Goal: Information Seeking & Learning: Learn about a topic

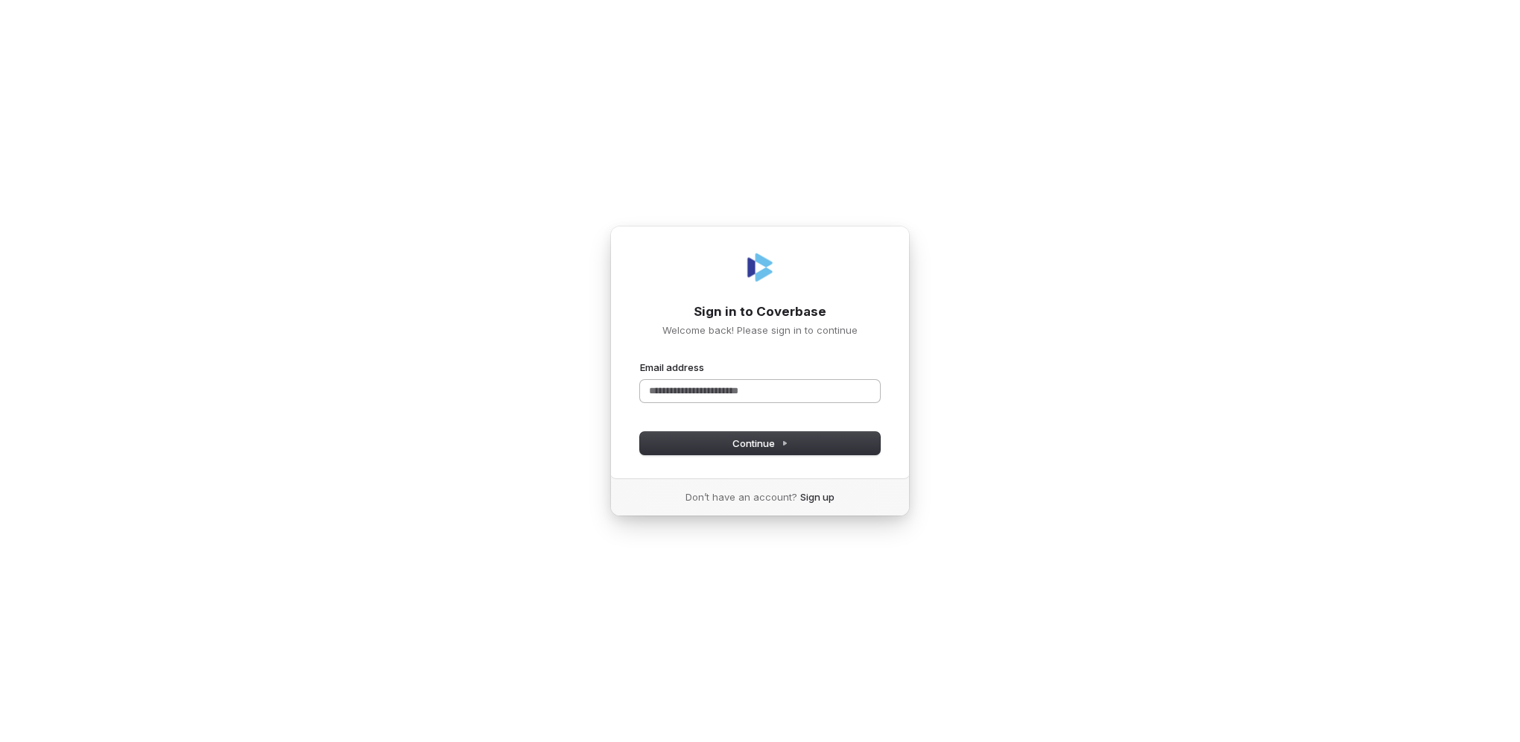
click at [694, 388] on input "Email address" at bounding box center [760, 391] width 240 height 22
click at [754, 448] on span "Continue" at bounding box center [760, 443] width 56 height 13
drag, startPoint x: 733, startPoint y: 387, endPoint x: 580, endPoint y: 381, distance: 152.9
click at [580, 381] on div "**********" at bounding box center [760, 371] width 1520 height 742
click at [640, 361] on button "submit" at bounding box center [640, 361] width 0 height 0
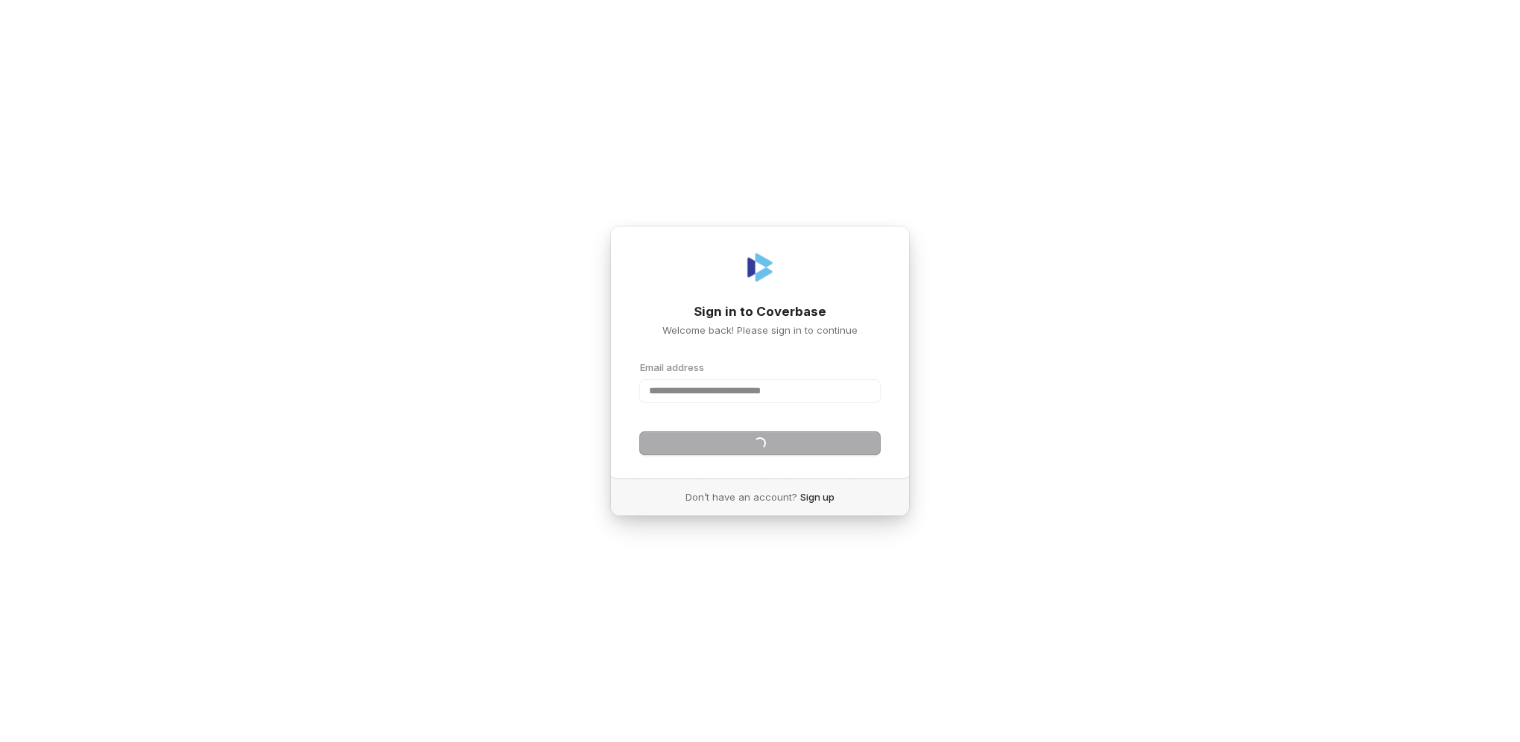
type input "**********"
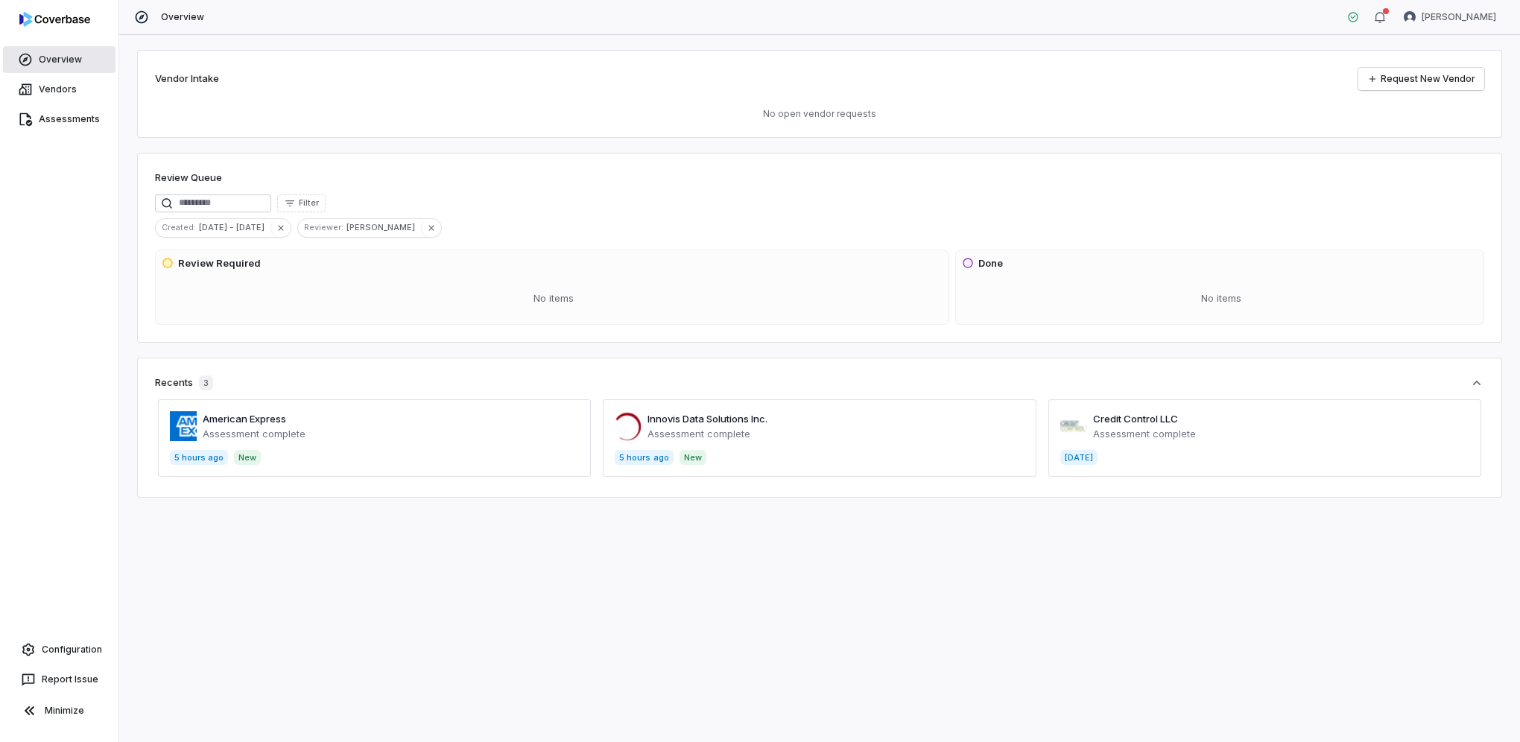
click at [77, 51] on link "Overview" at bounding box center [59, 59] width 113 height 27
click at [93, 122] on link "Assessments" at bounding box center [59, 119] width 113 height 27
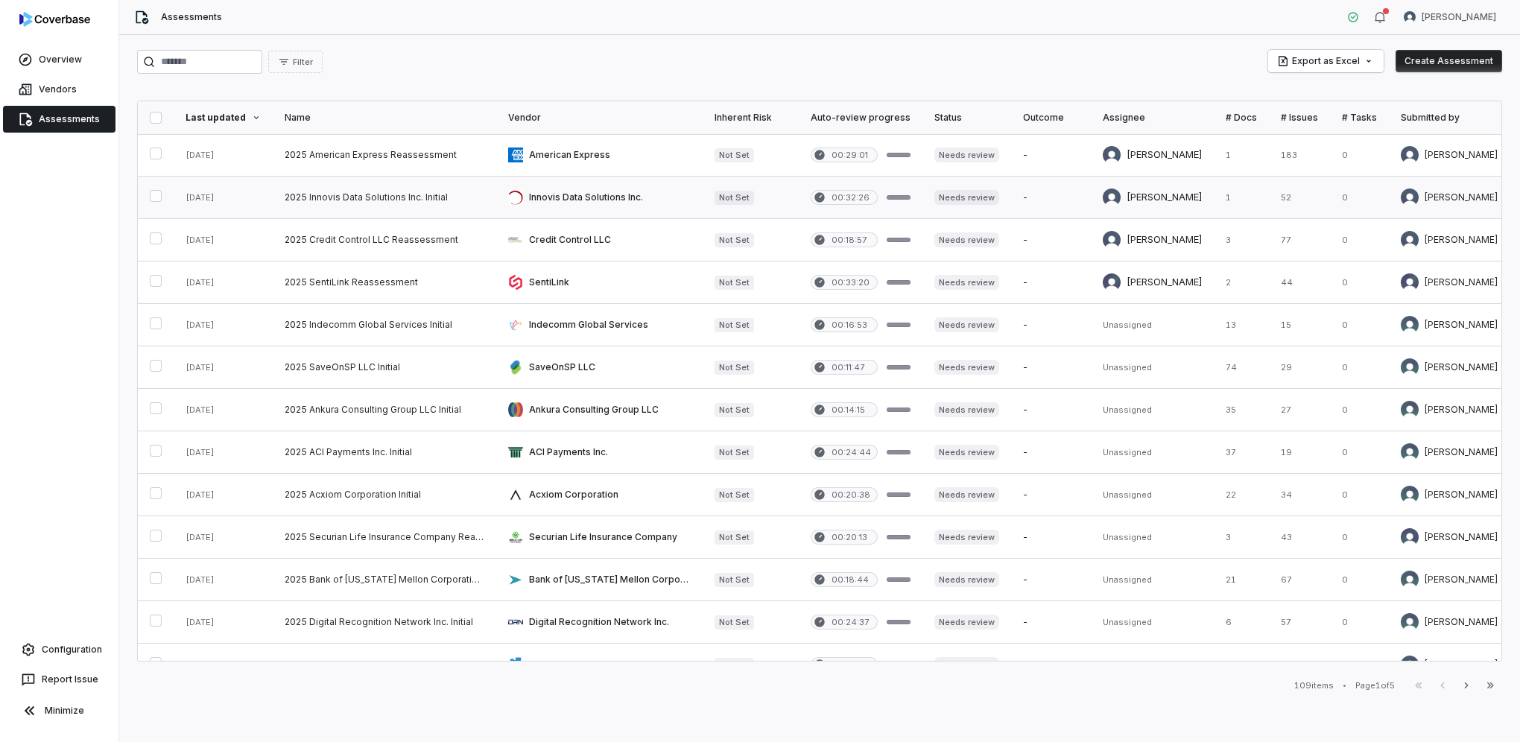
click at [422, 205] on link at bounding box center [385, 198] width 224 height 42
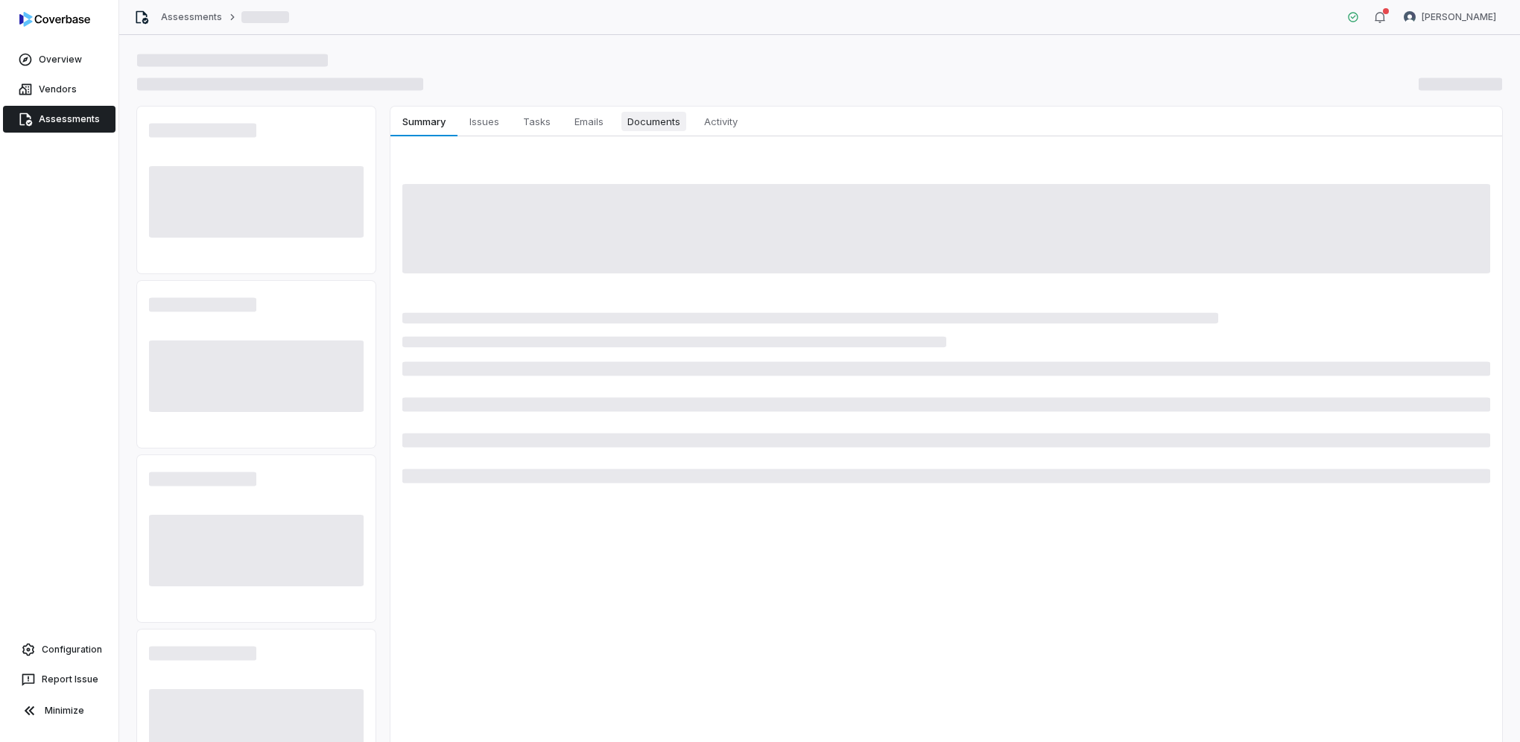
click at [680, 125] on span "Documents" at bounding box center [653, 121] width 65 height 19
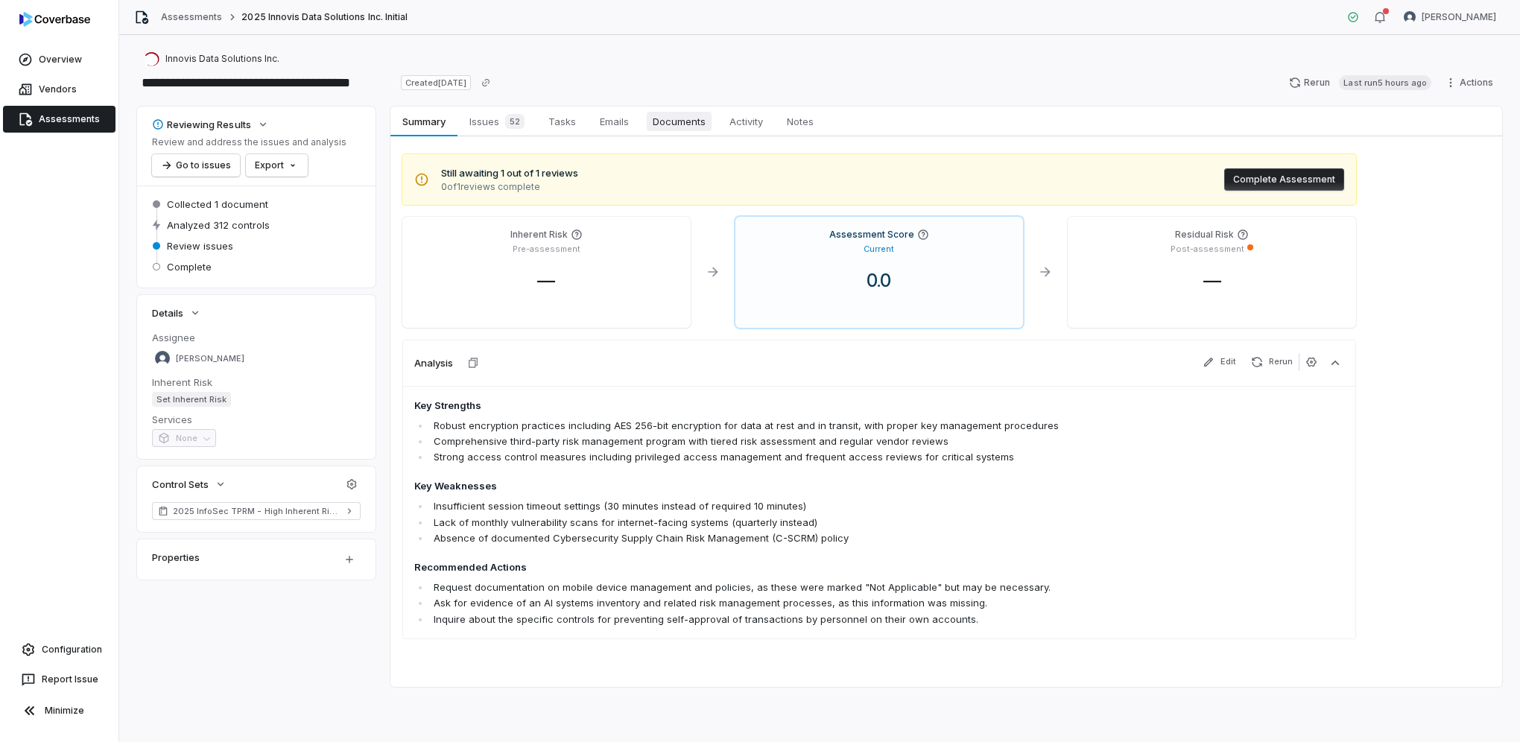
click at [694, 121] on span "Documents" at bounding box center [679, 121] width 65 height 19
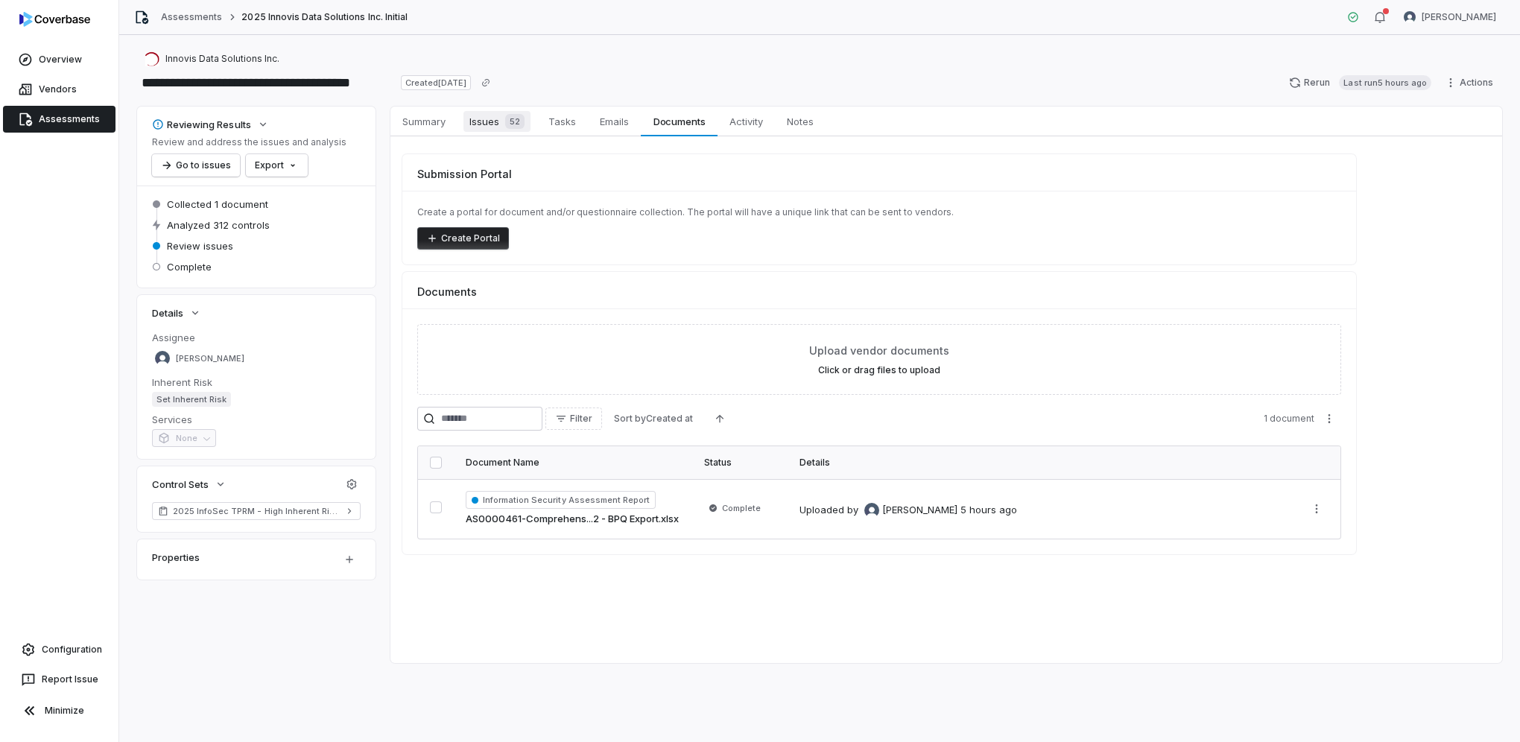
click at [491, 118] on span "Issues 52" at bounding box center [496, 121] width 67 height 21
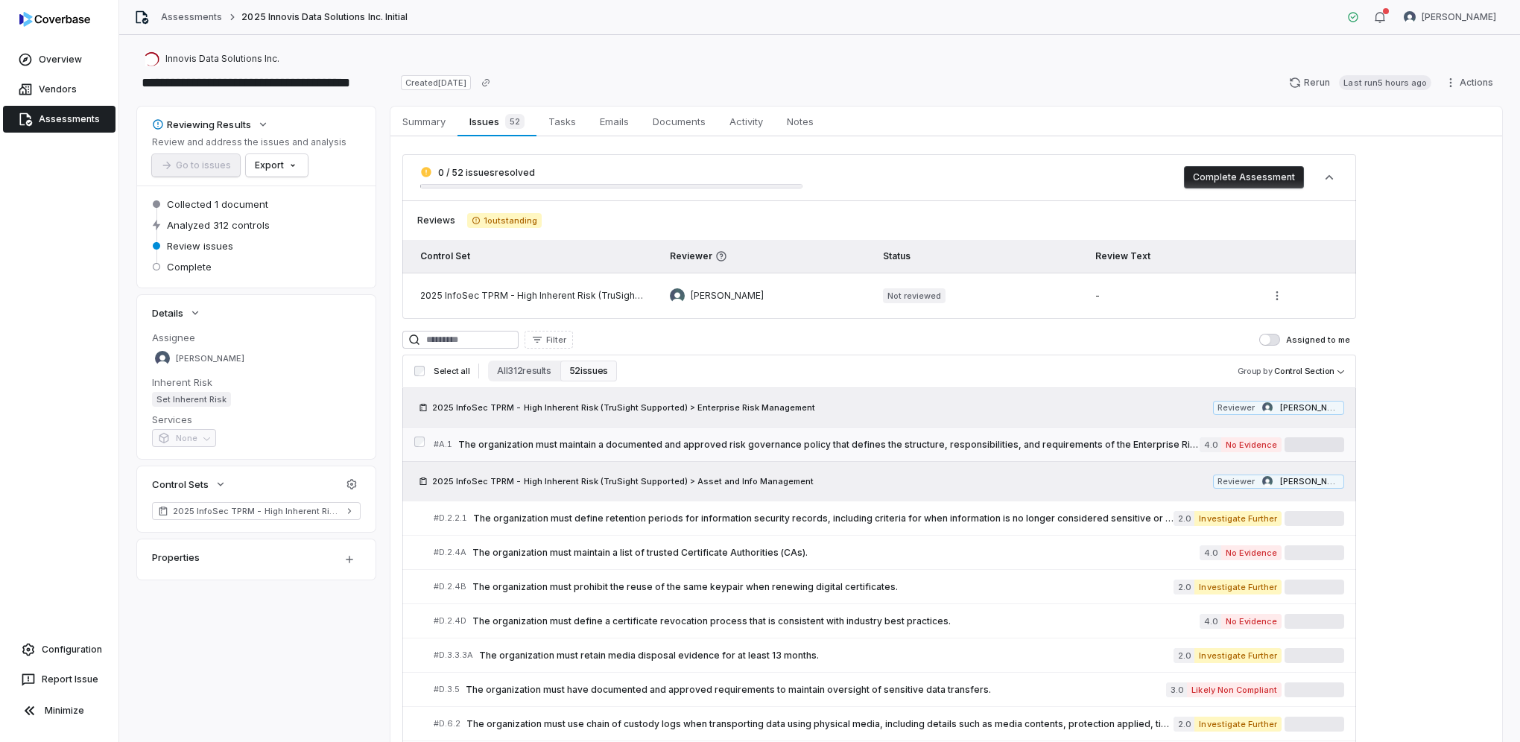
click at [626, 439] on span "The organization must maintain a documented and approved risk governance policy…" at bounding box center [828, 445] width 741 height 12
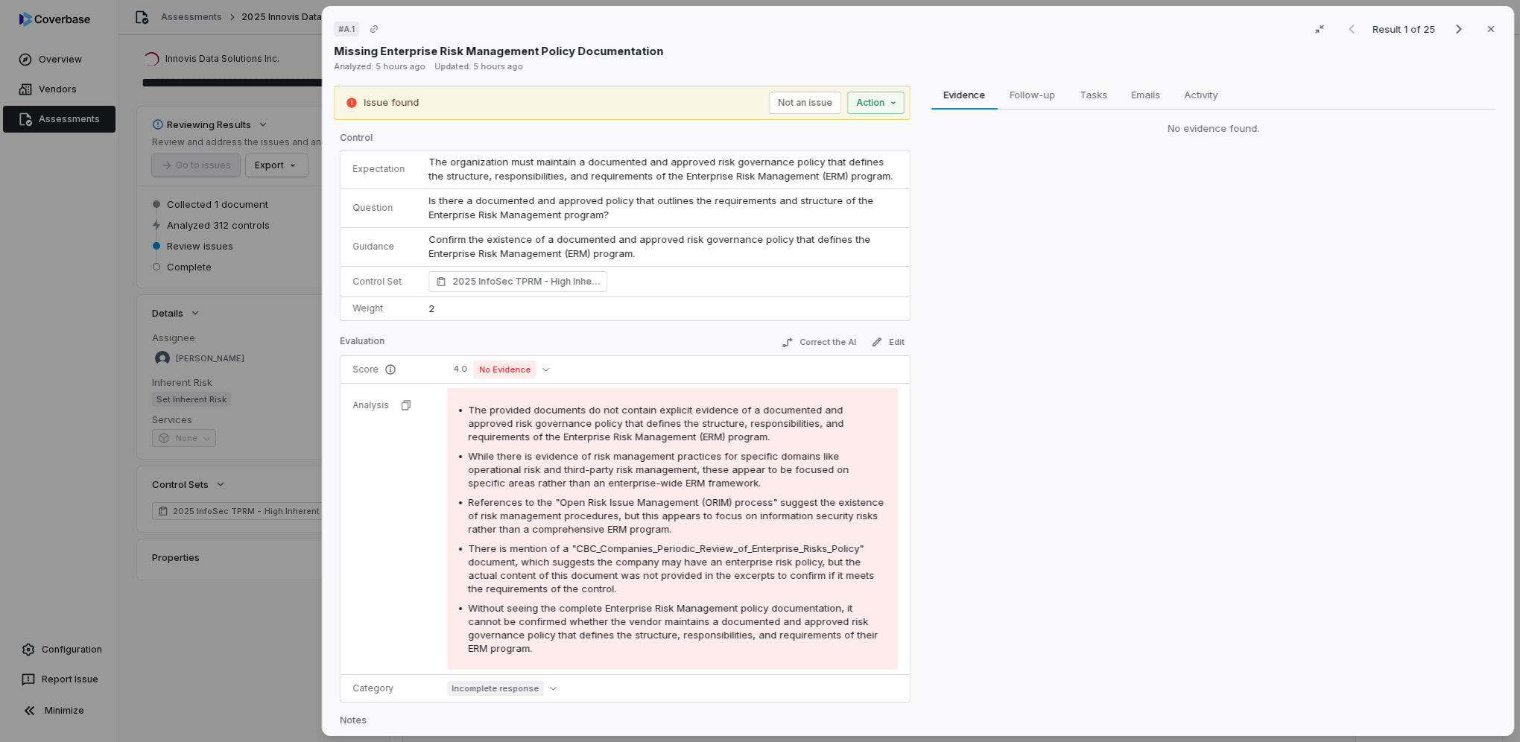
click at [236, 531] on div "# A.1 Result 1 of 25 Close Missing Enterprise Risk Management Policy Documentat…" at bounding box center [760, 371] width 1520 height 742
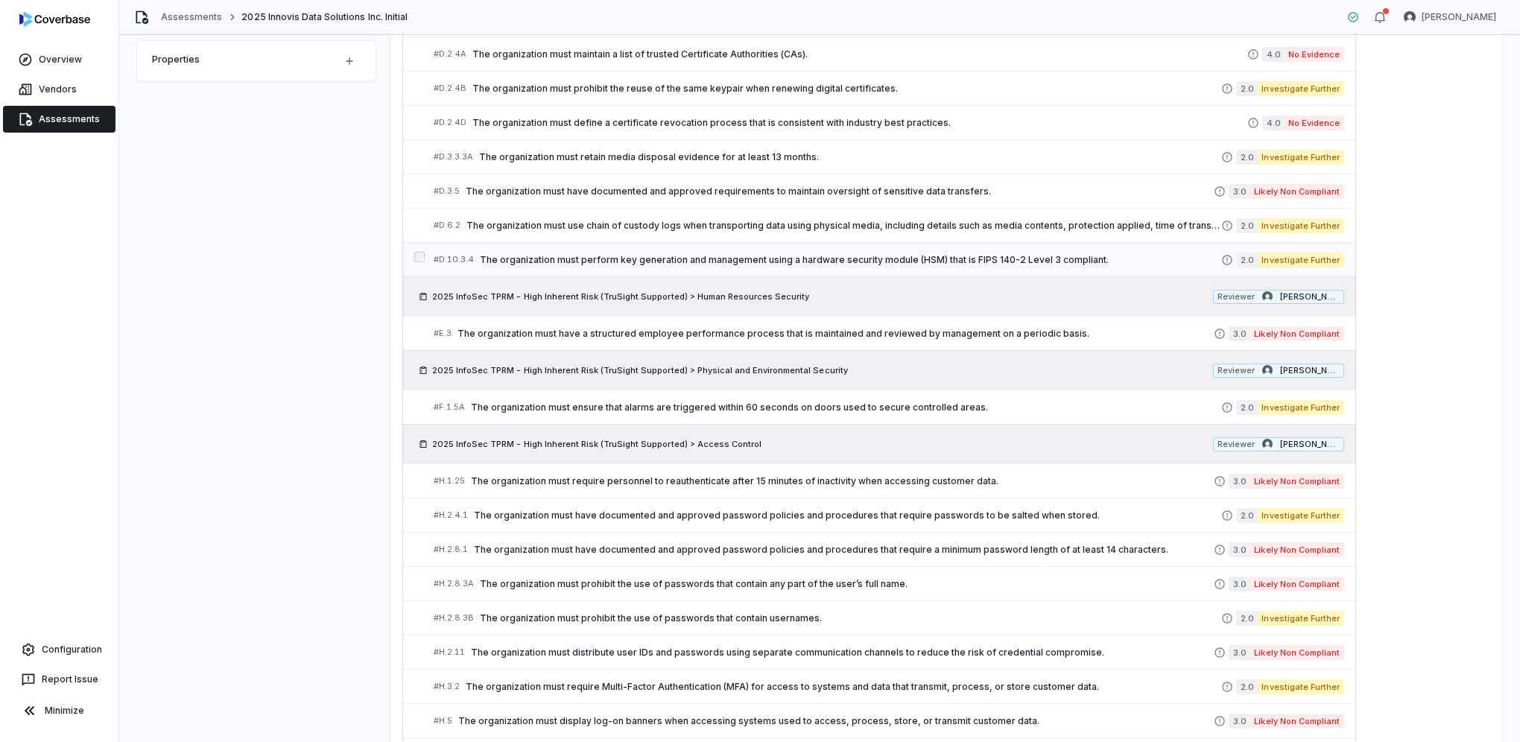
scroll to position [840, 0]
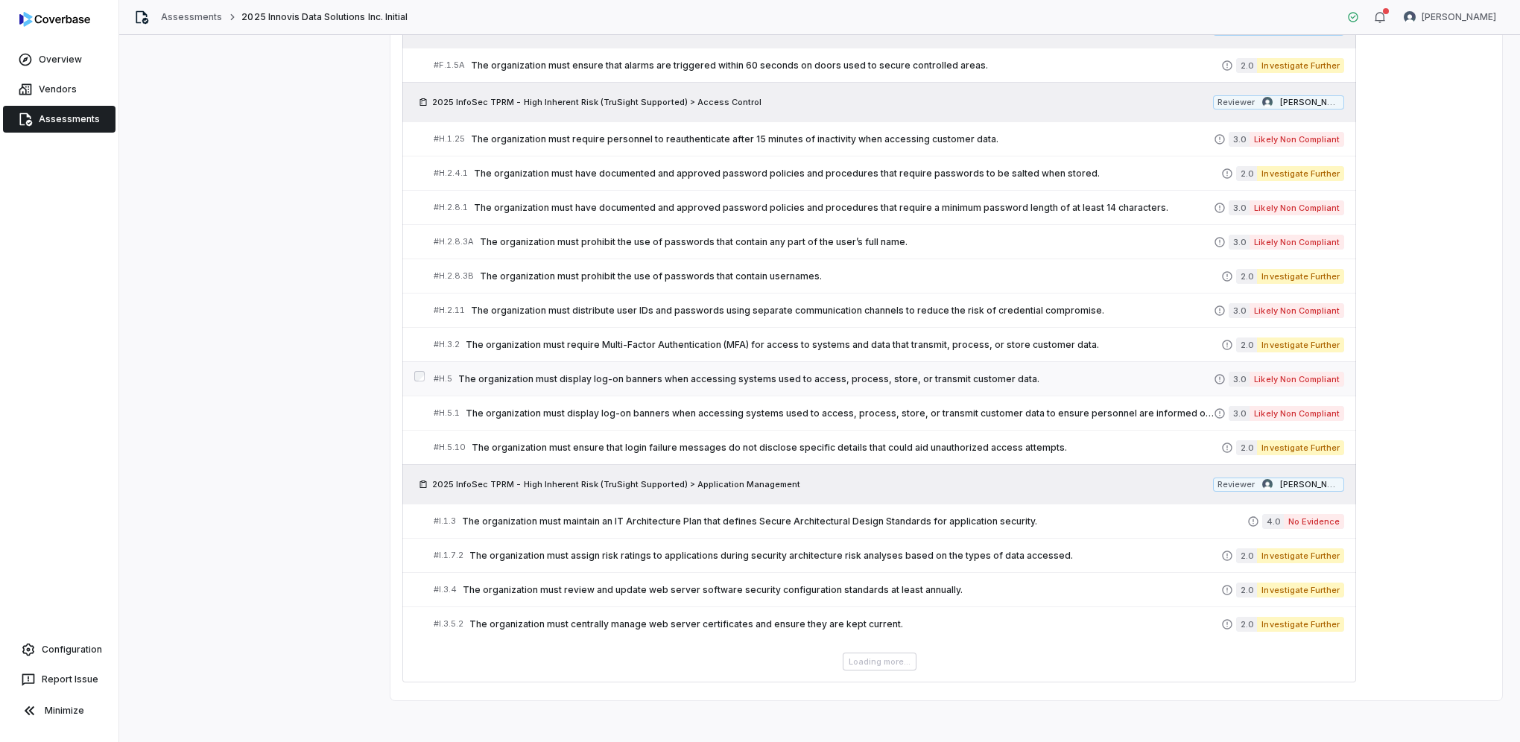
click at [629, 376] on span "The organization must display log-on banners when accessing systems used to acc…" at bounding box center [836, 379] width 756 height 12
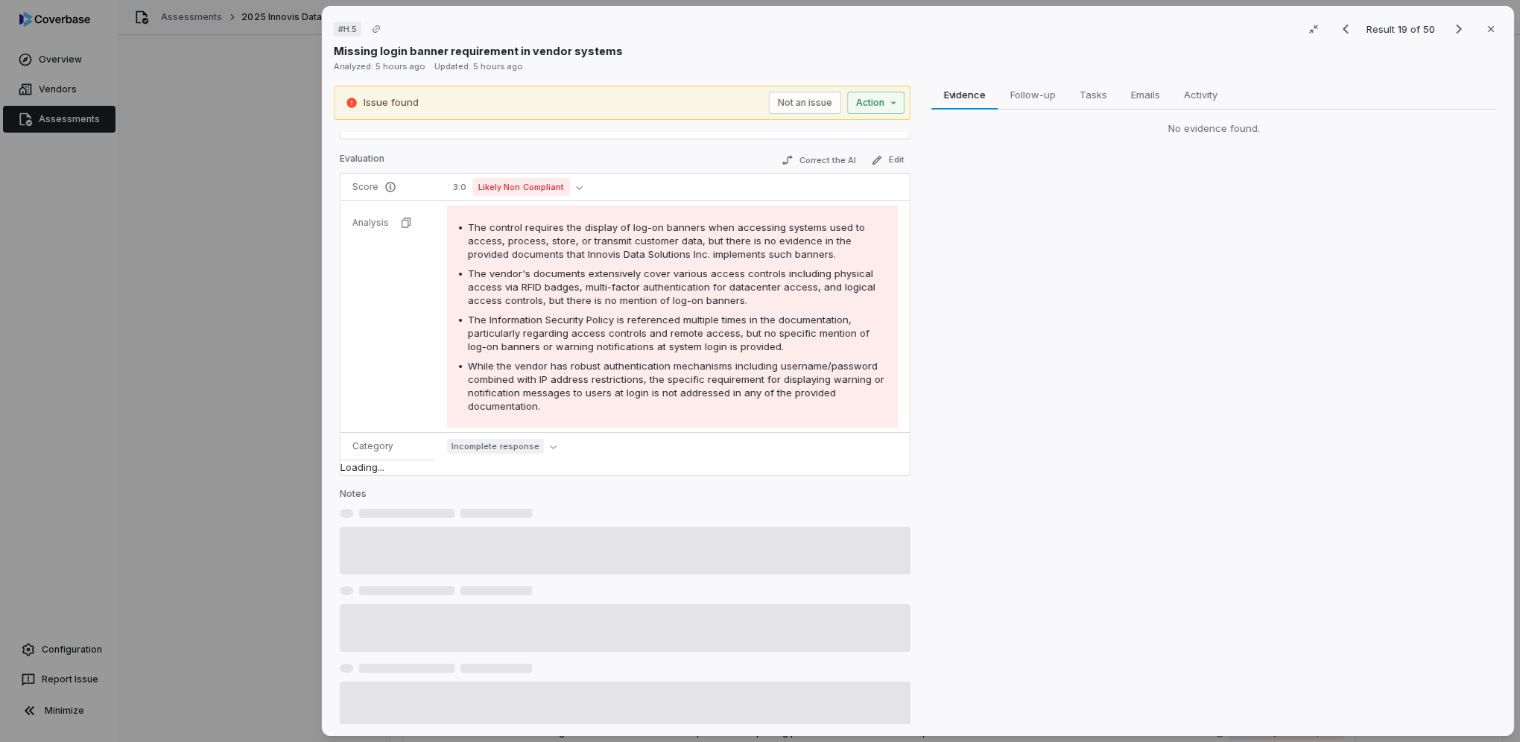
scroll to position [119, 0]
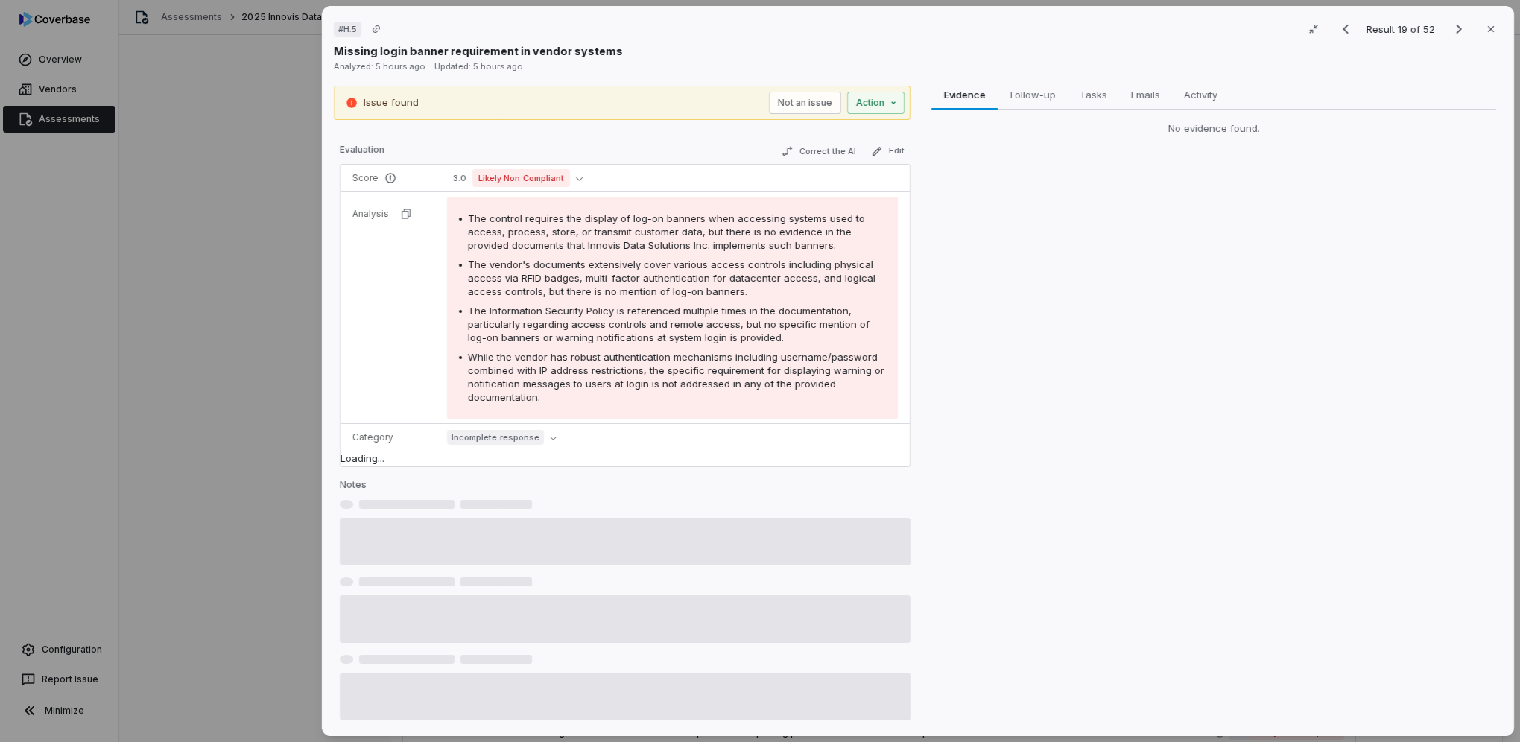
click at [212, 176] on div "# H.5 Result 19 of 52 Close Missing login banner requirement in vendor systems …" at bounding box center [760, 371] width 1520 height 742
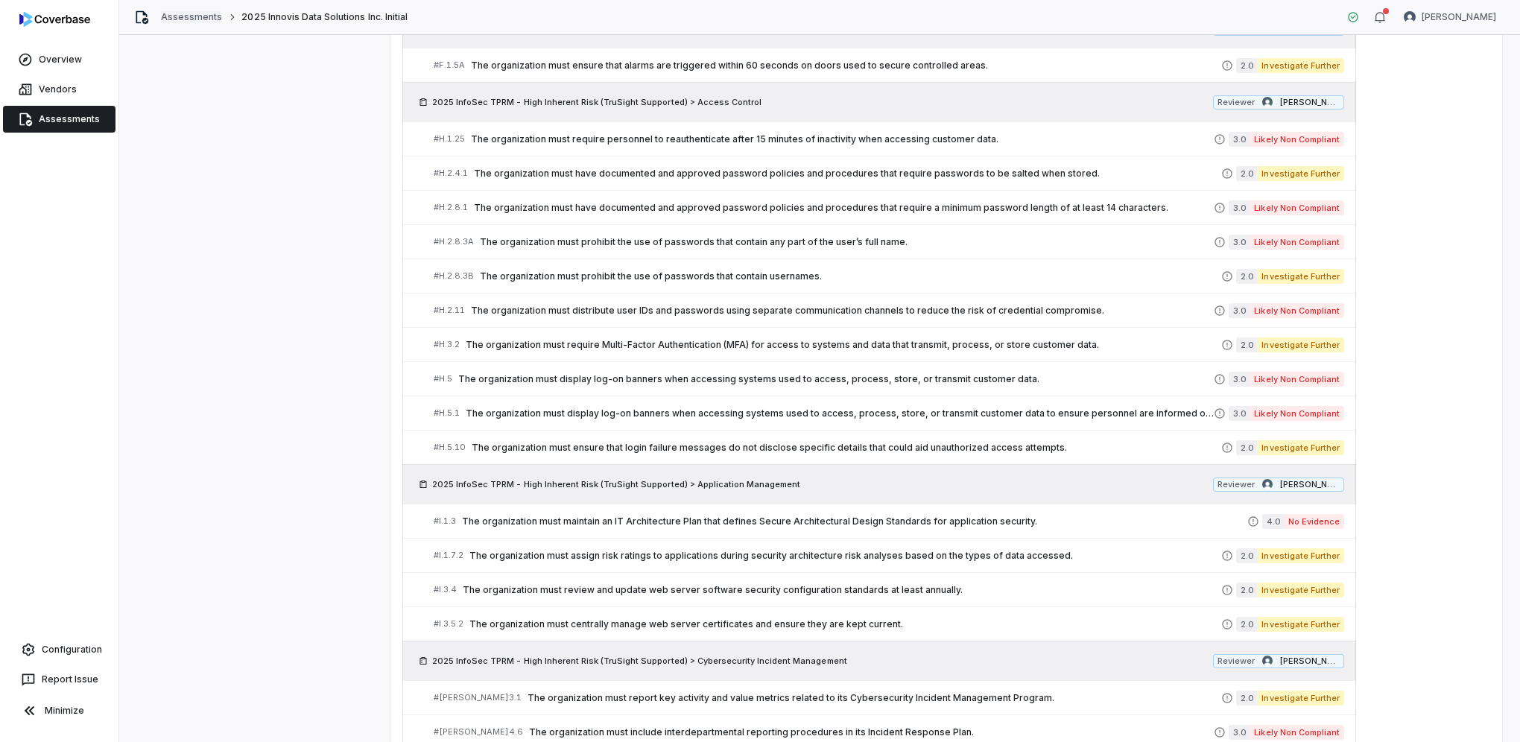
click at [187, 18] on link "Assessments" at bounding box center [191, 17] width 61 height 12
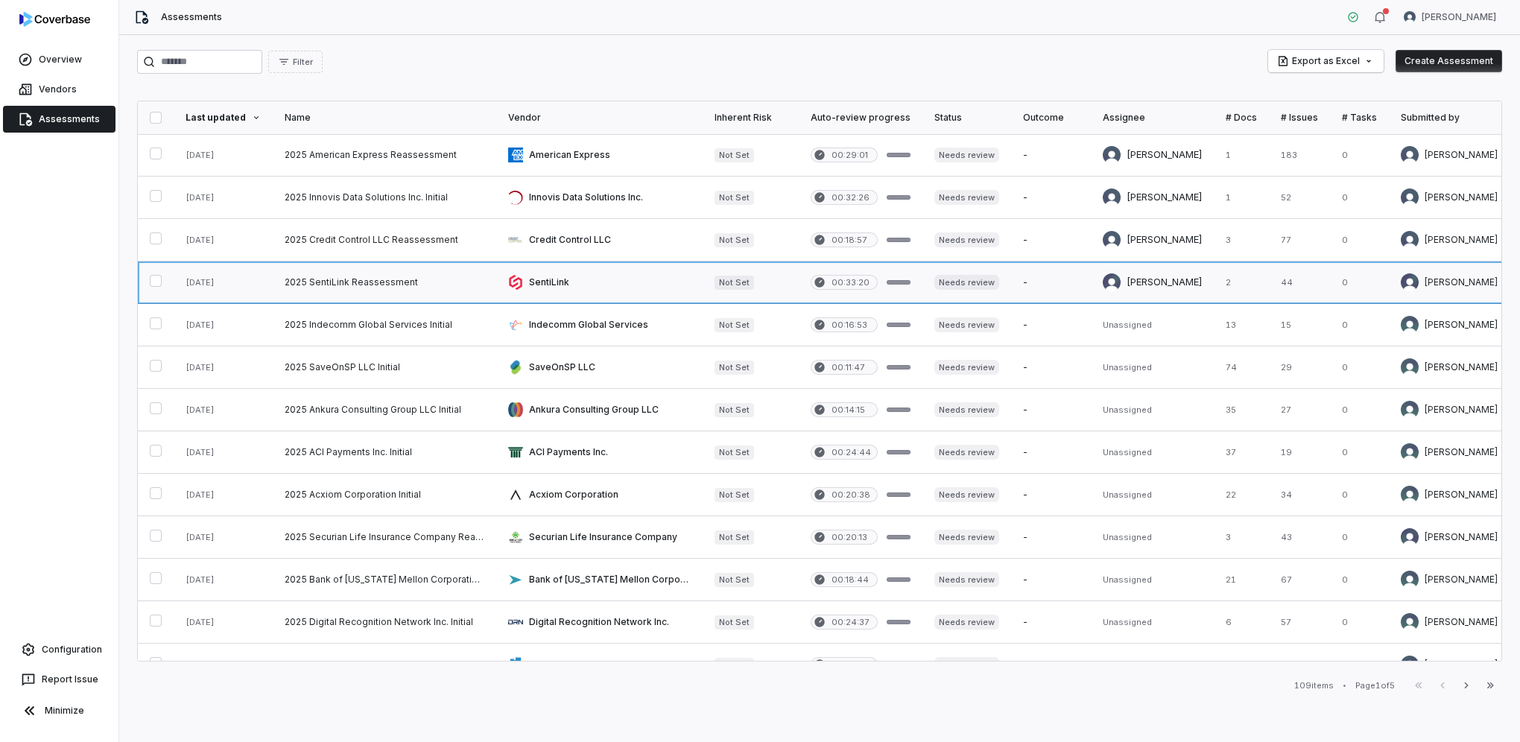
click at [390, 274] on link at bounding box center [385, 283] width 224 height 42
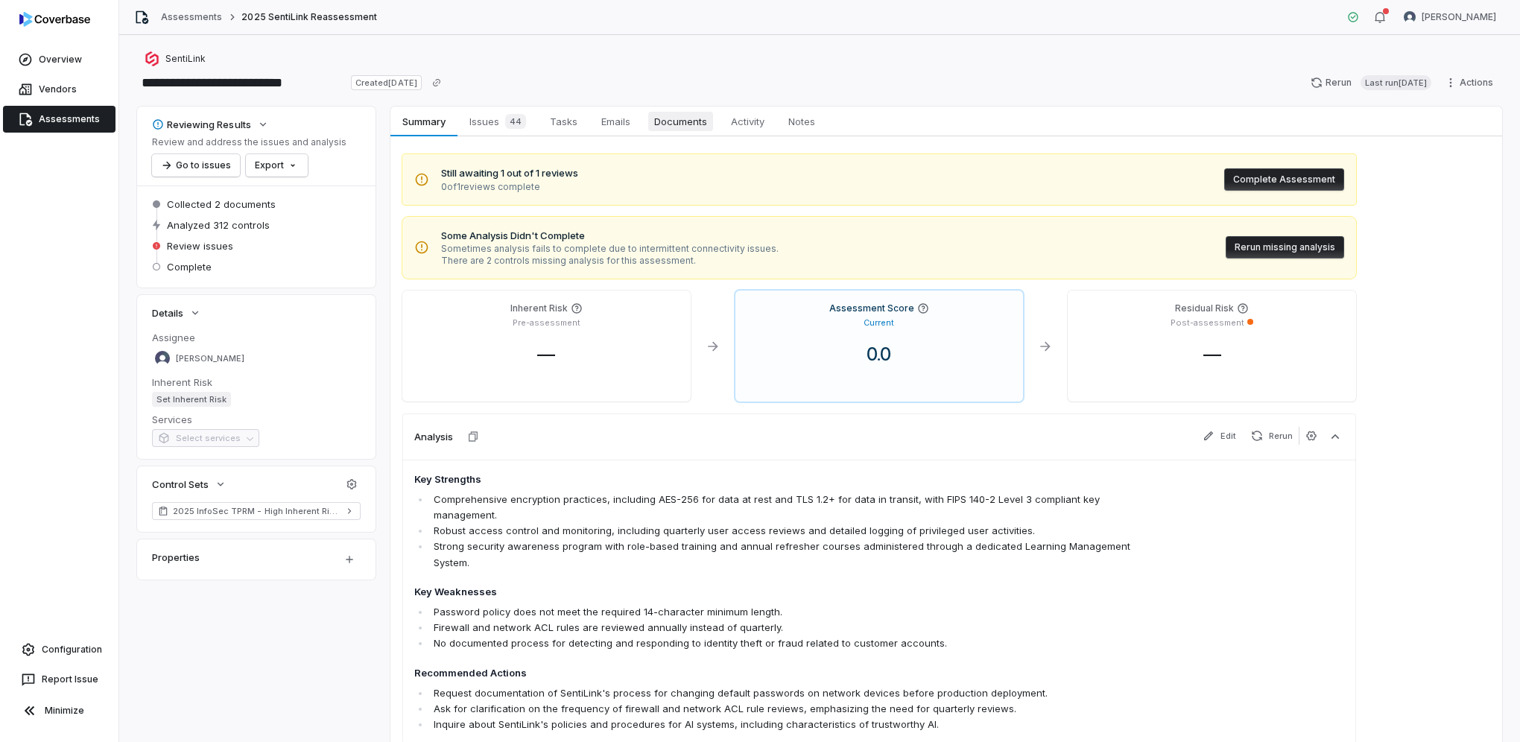
click at [699, 122] on span "Documents" at bounding box center [680, 121] width 65 height 19
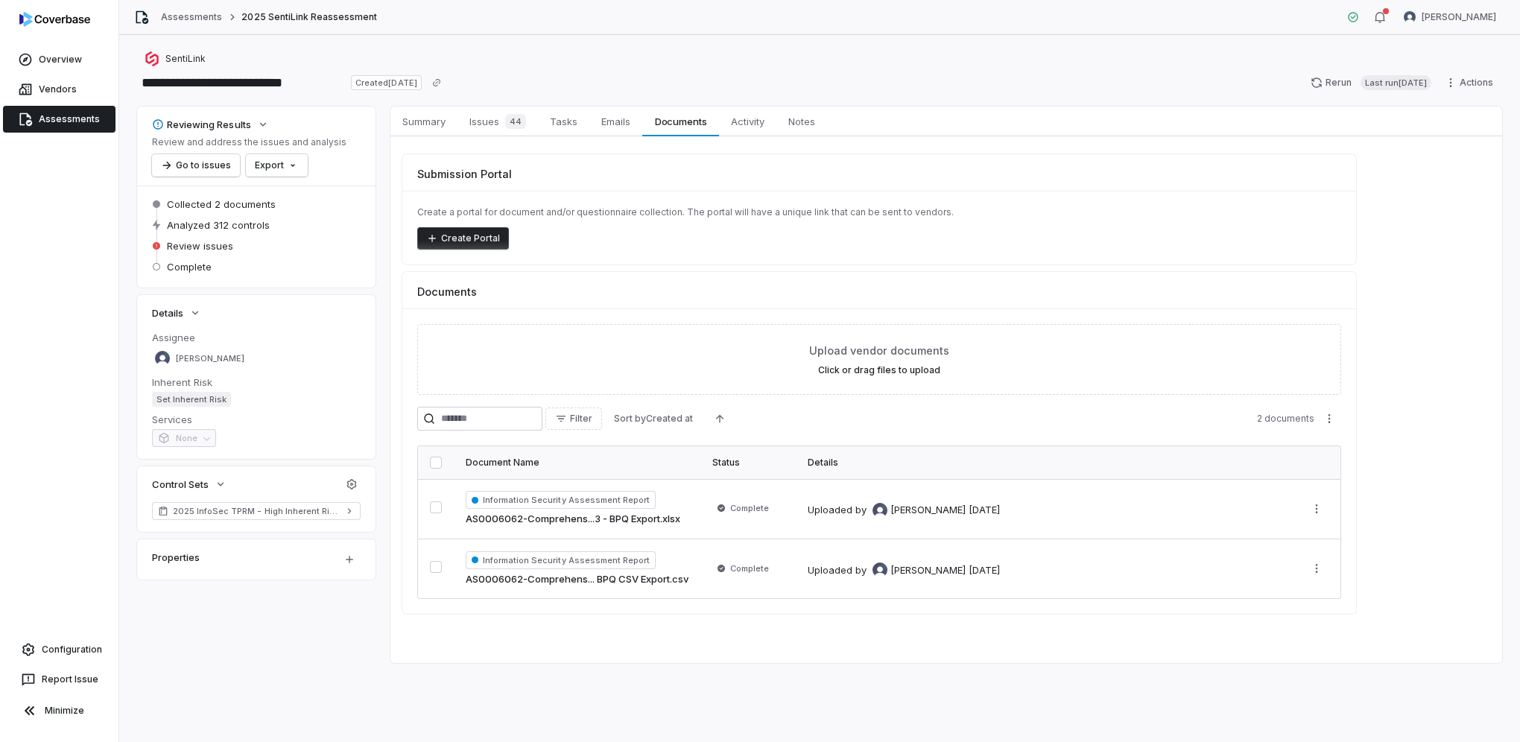
click at [82, 124] on link "Assessments" at bounding box center [59, 119] width 113 height 27
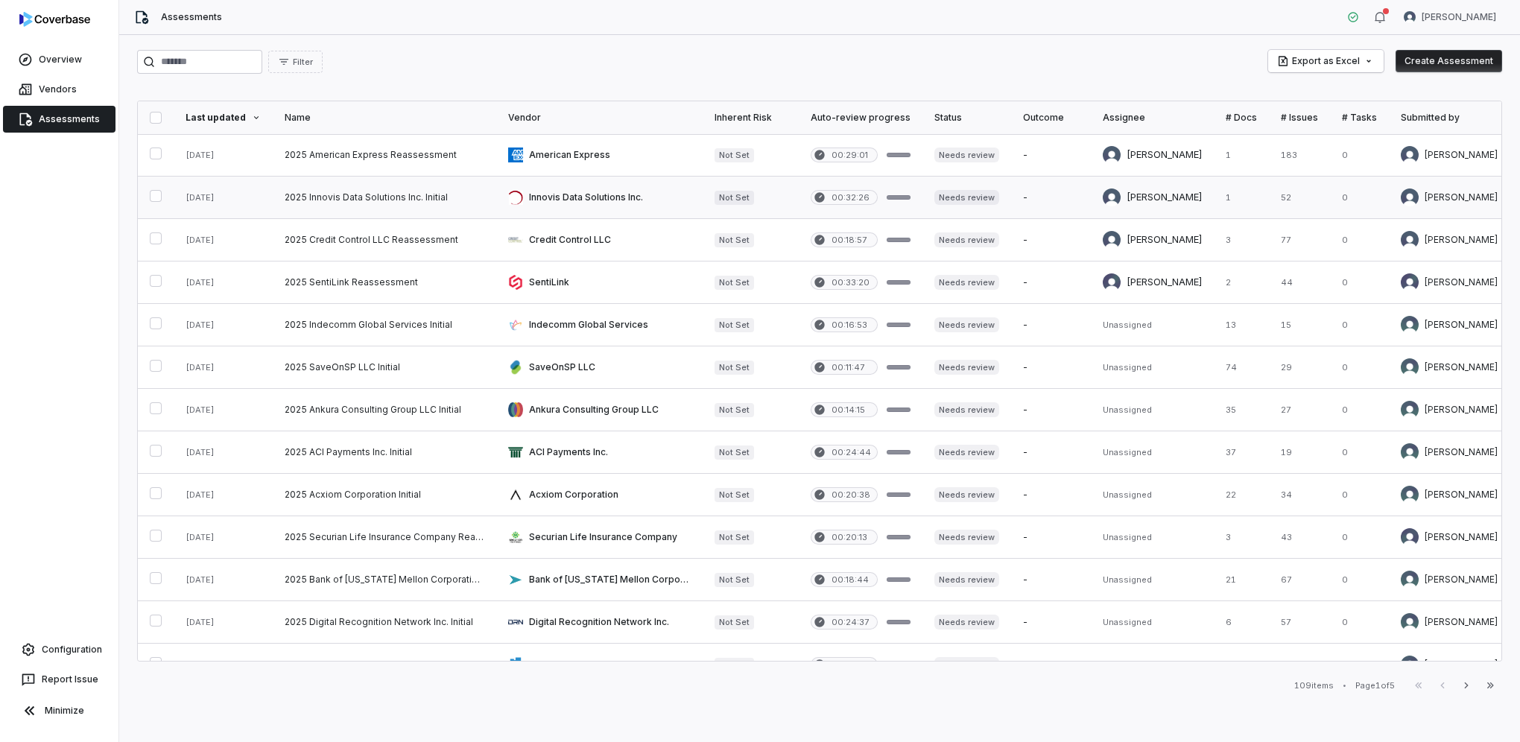
click at [545, 199] on link at bounding box center [599, 198] width 206 height 42
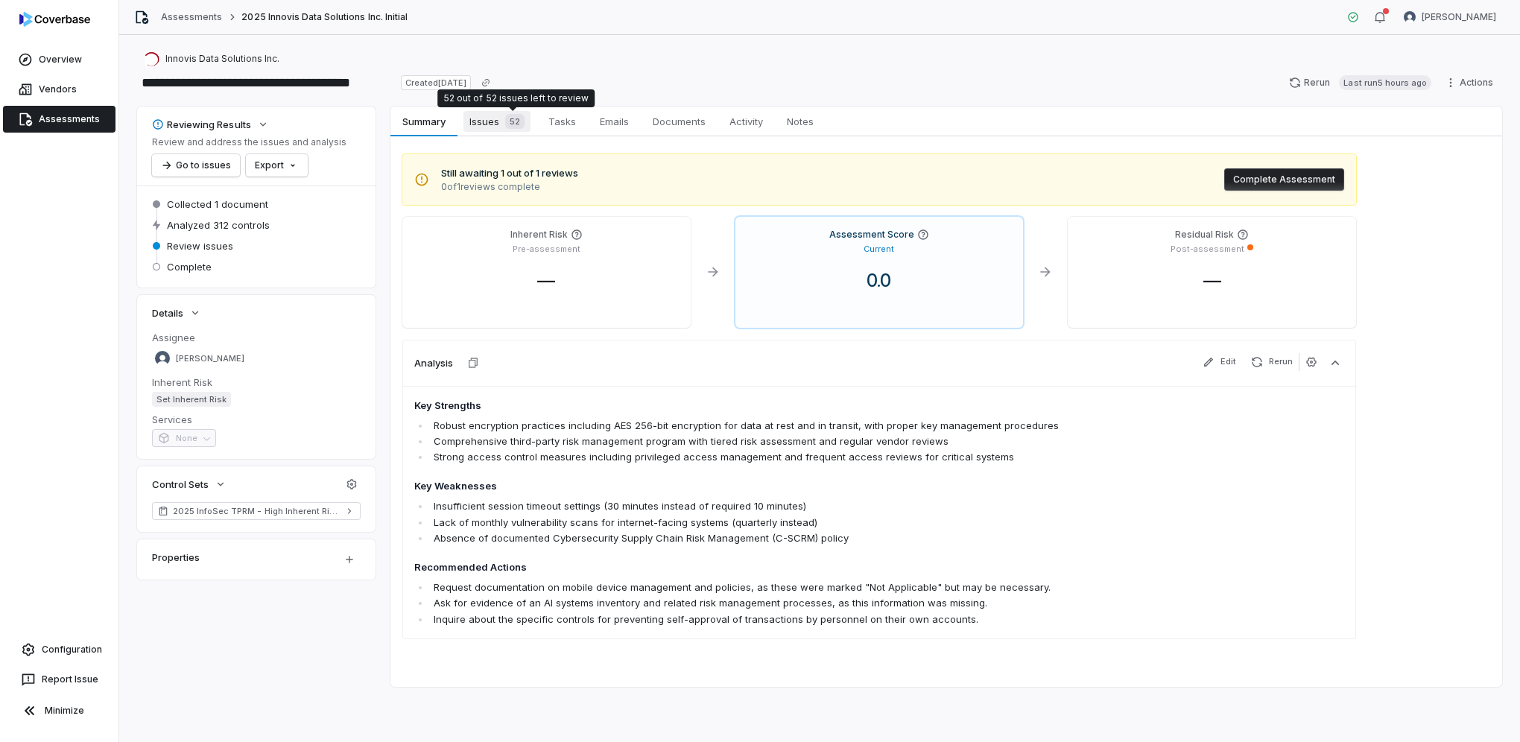
click at [495, 115] on span "Issues 52" at bounding box center [496, 121] width 67 height 21
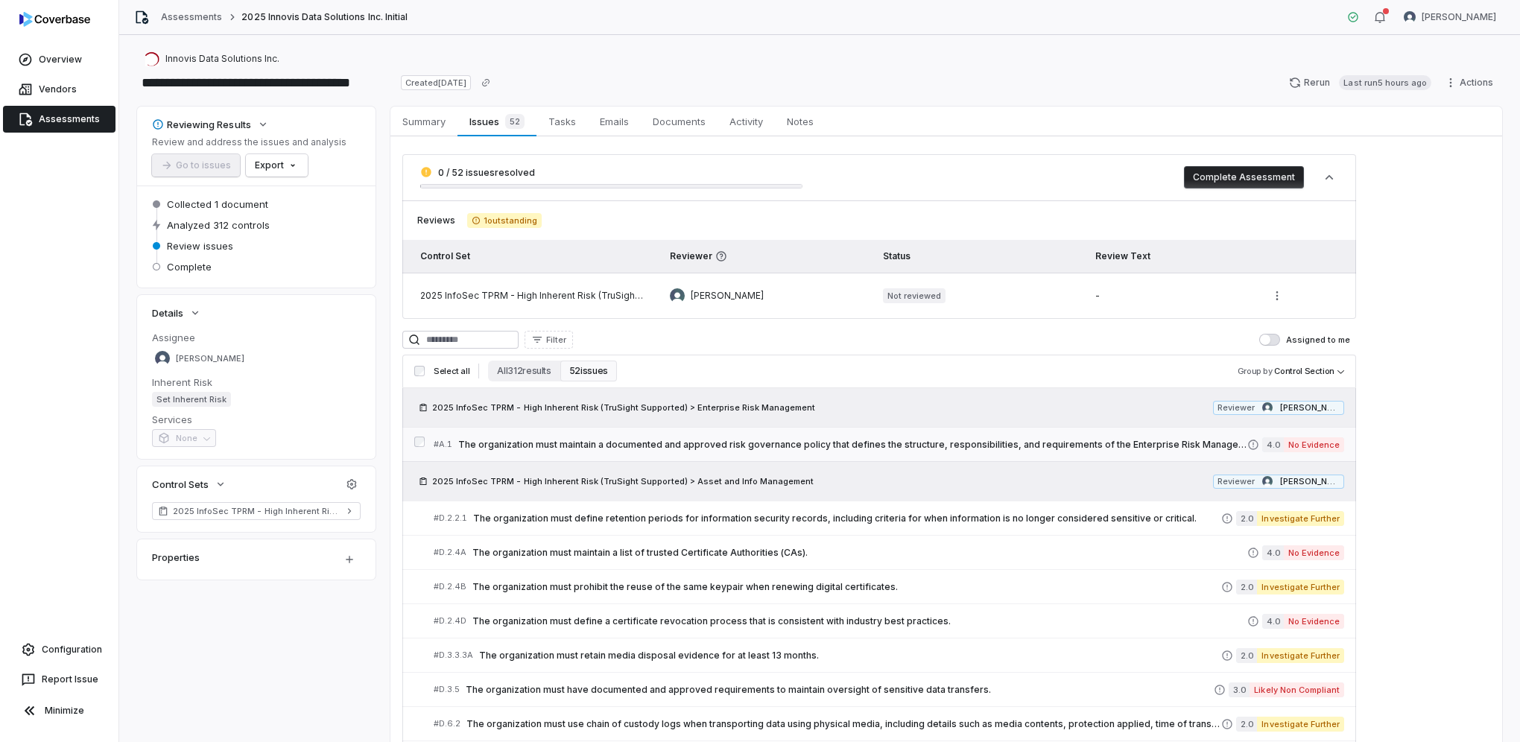
click at [631, 440] on span "The organization must maintain a documented and approved risk governance policy…" at bounding box center [852, 445] width 789 height 12
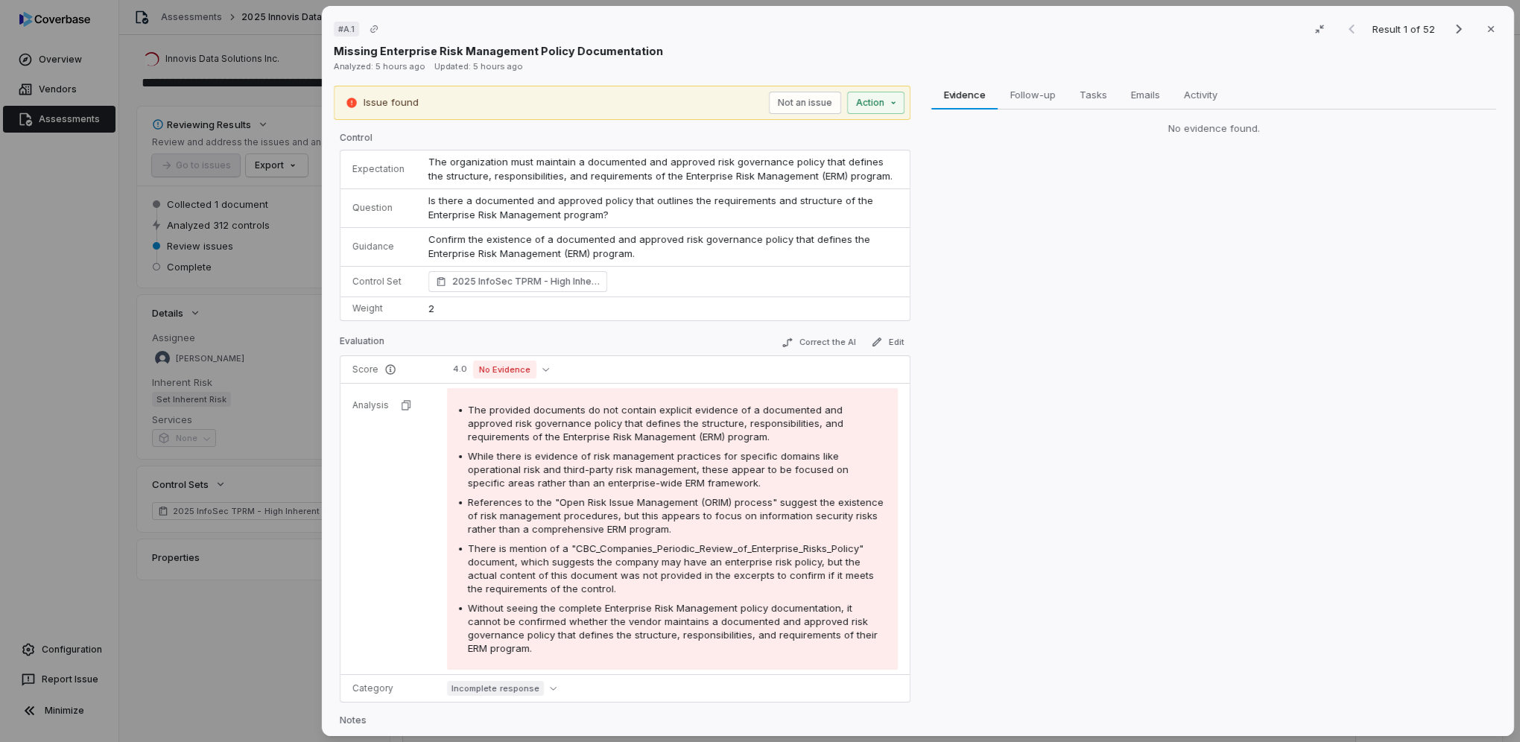
click at [477, 175] on span "The organization must maintain a documented and approved risk governance policy…" at bounding box center [660, 169] width 464 height 27
click at [493, 206] on td "Is there a documented and approved policy that outlines the requirements and st…" at bounding box center [663, 208] width 493 height 39
